Goal: Information Seeking & Learning: Learn about a topic

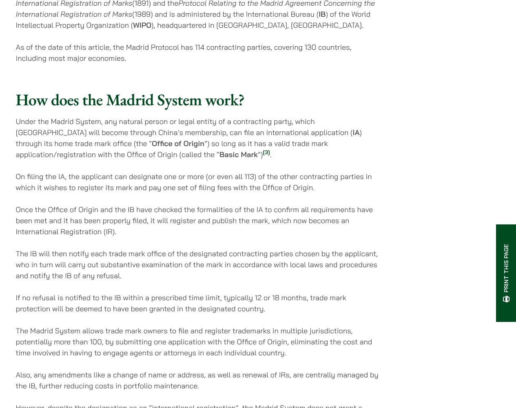
scroll to position [866, 0]
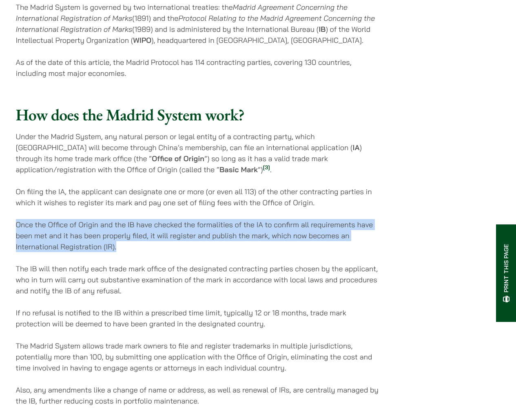
drag, startPoint x: 10, startPoint y: 180, endPoint x: 181, endPoint y: 197, distance: 171.3
drag, startPoint x: 181, startPoint y: 197, endPoint x: 176, endPoint y: 205, distance: 9.5
click at [176, 219] on p "Once the Office of Origin and the IB have checked the formalities of the IA to …" at bounding box center [197, 235] width 363 height 33
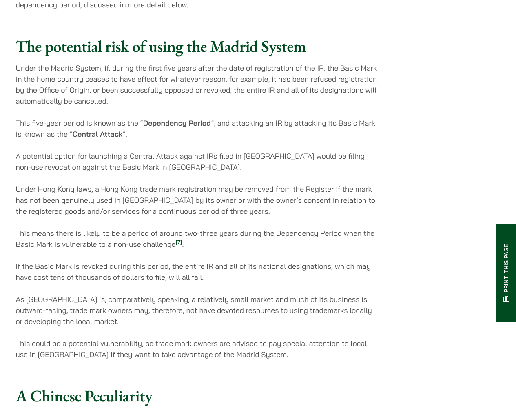
scroll to position [1784, 0]
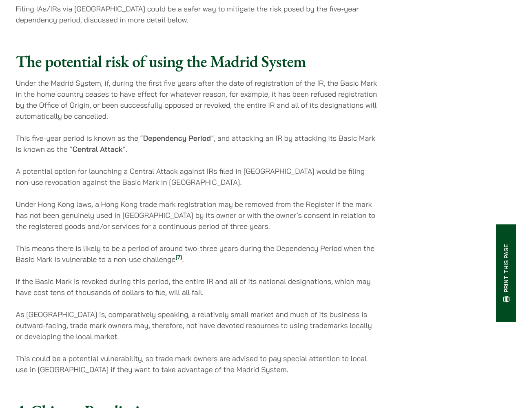
click at [168, 326] on p "This could be a potential vulnerability, so trade mark owners are advised to pa…" at bounding box center [197, 364] width 363 height 22
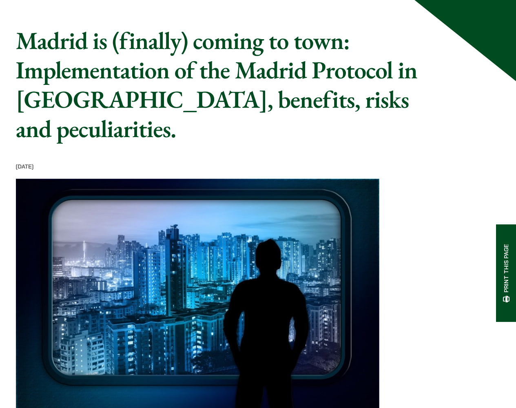
scroll to position [0, 0]
